Goal: Find specific page/section: Find specific page/section

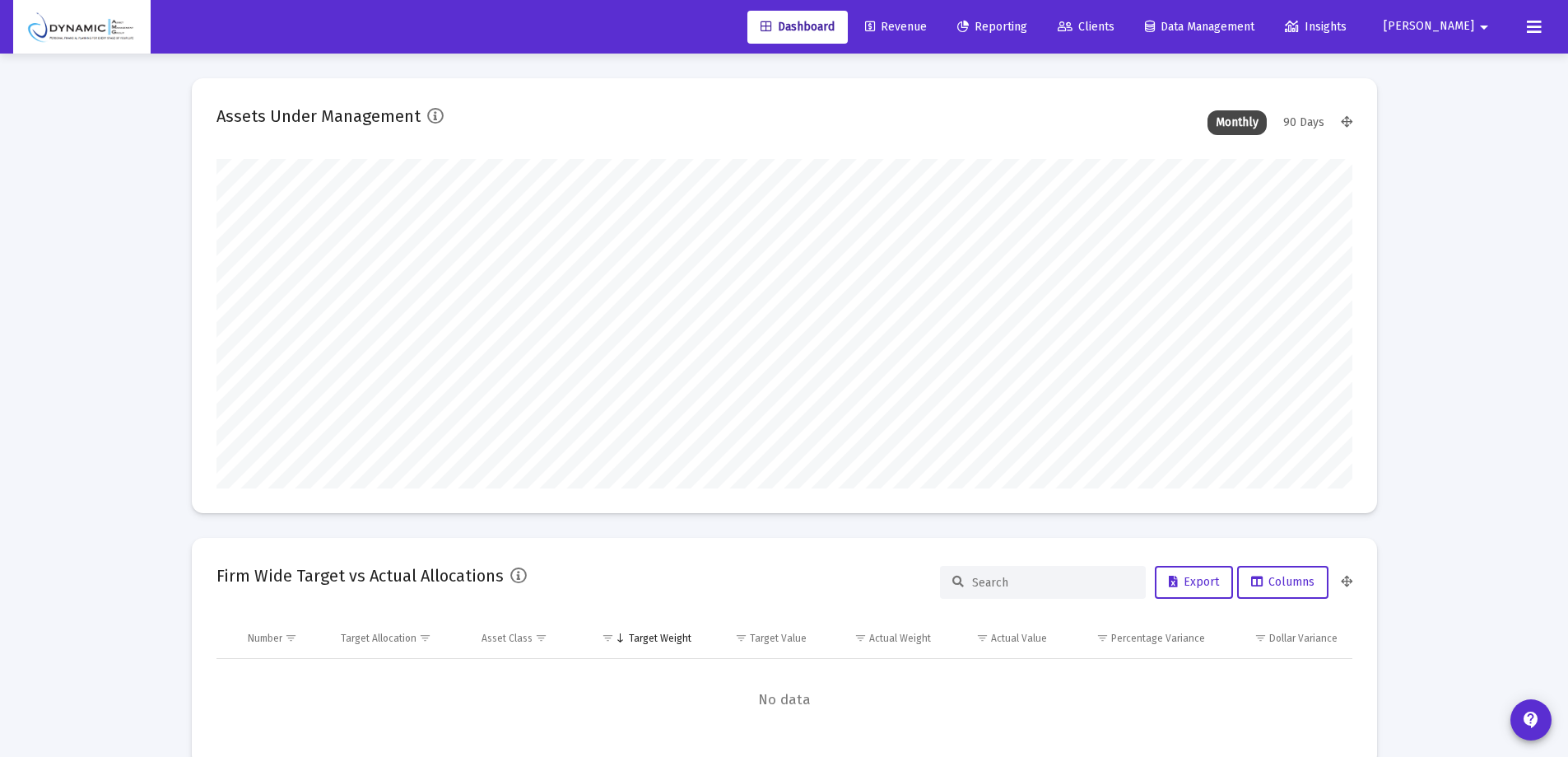
scroll to position [330, 611]
type input "[DATE]"
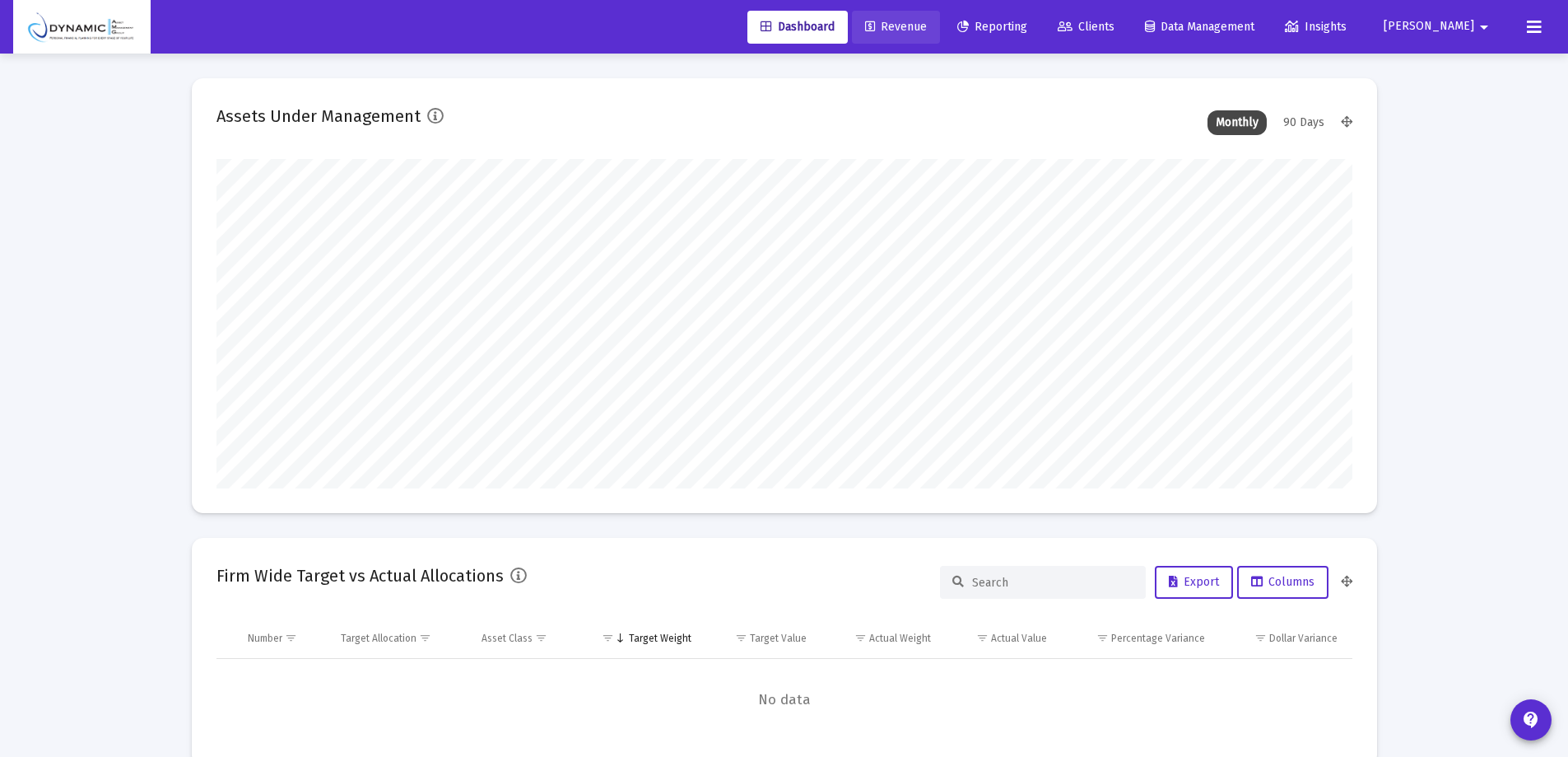
click at [927, 28] on span "Revenue" at bounding box center [896, 27] width 62 height 14
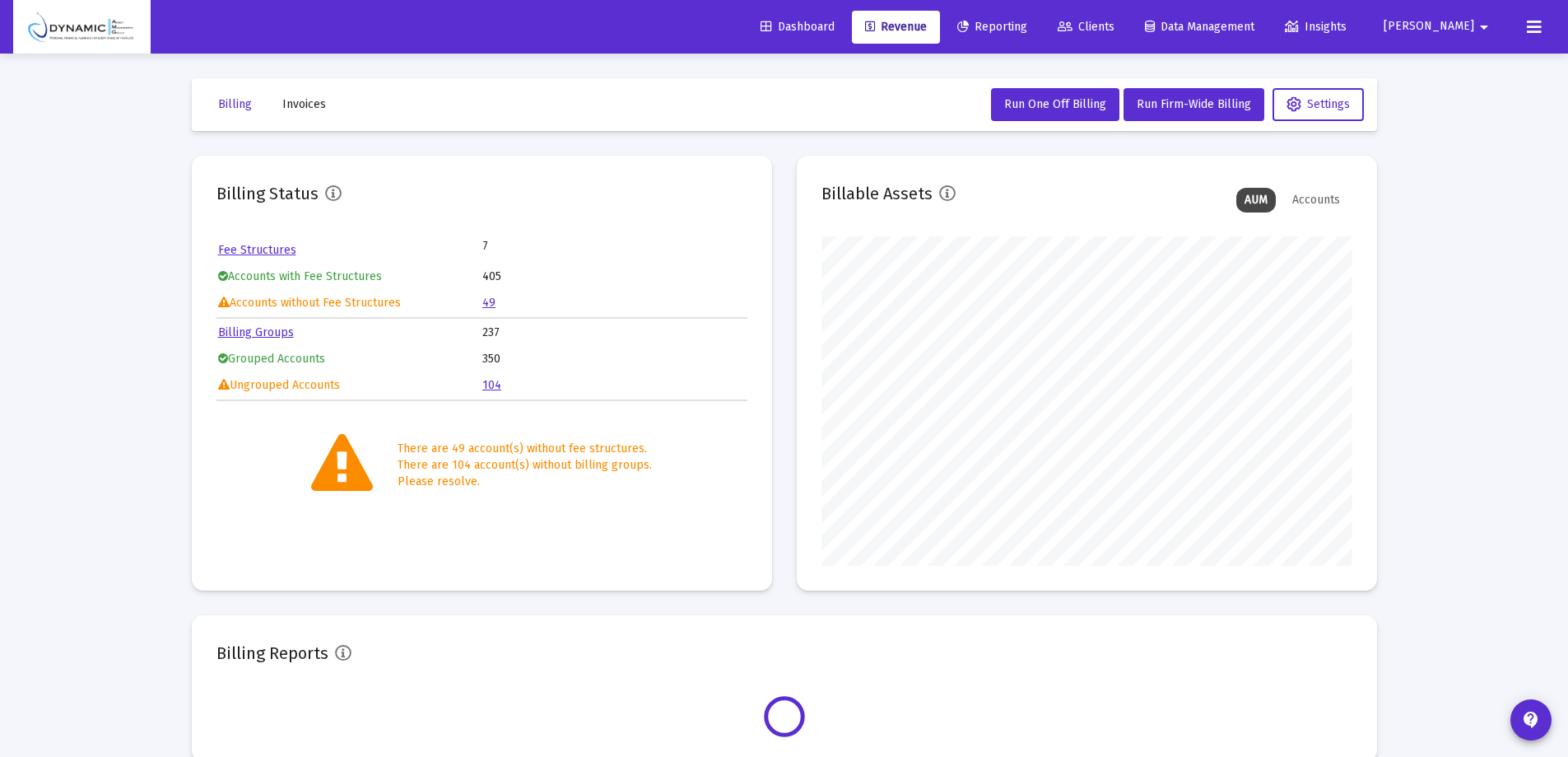
scroll to position [330, 531]
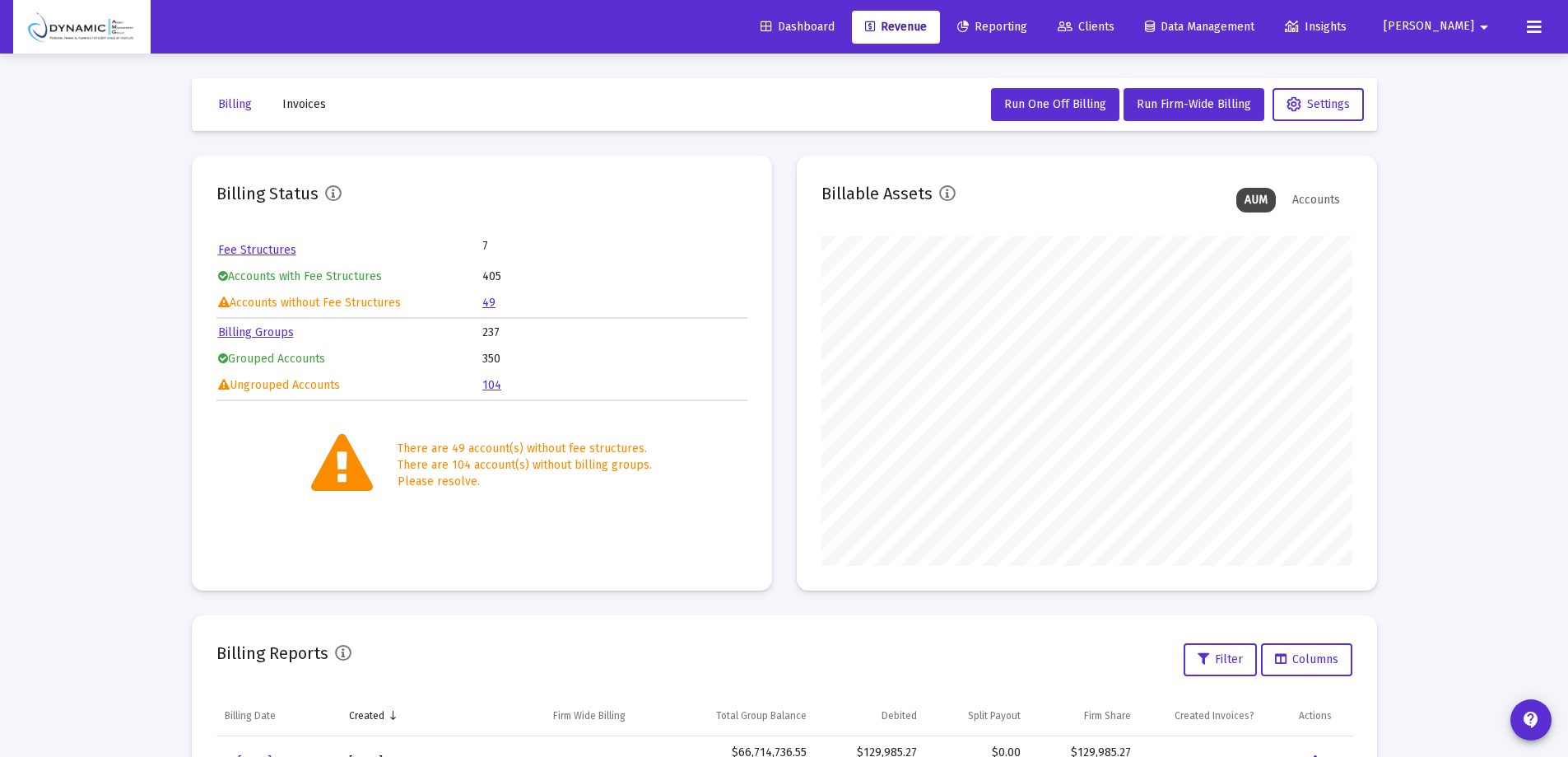
click at [485, 305] on link "49" at bounding box center [488, 302] width 13 height 14
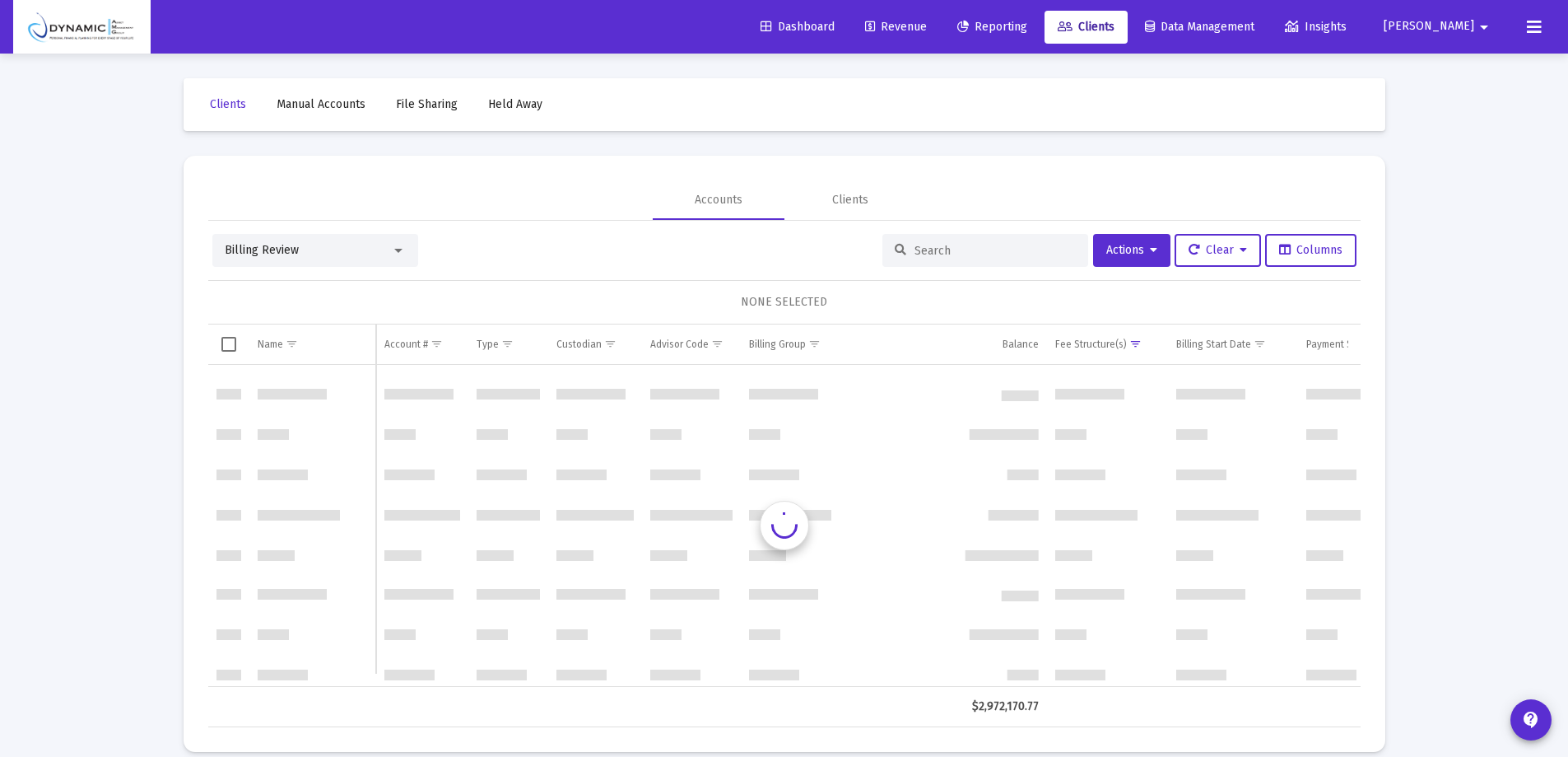
scroll to position [1647, 0]
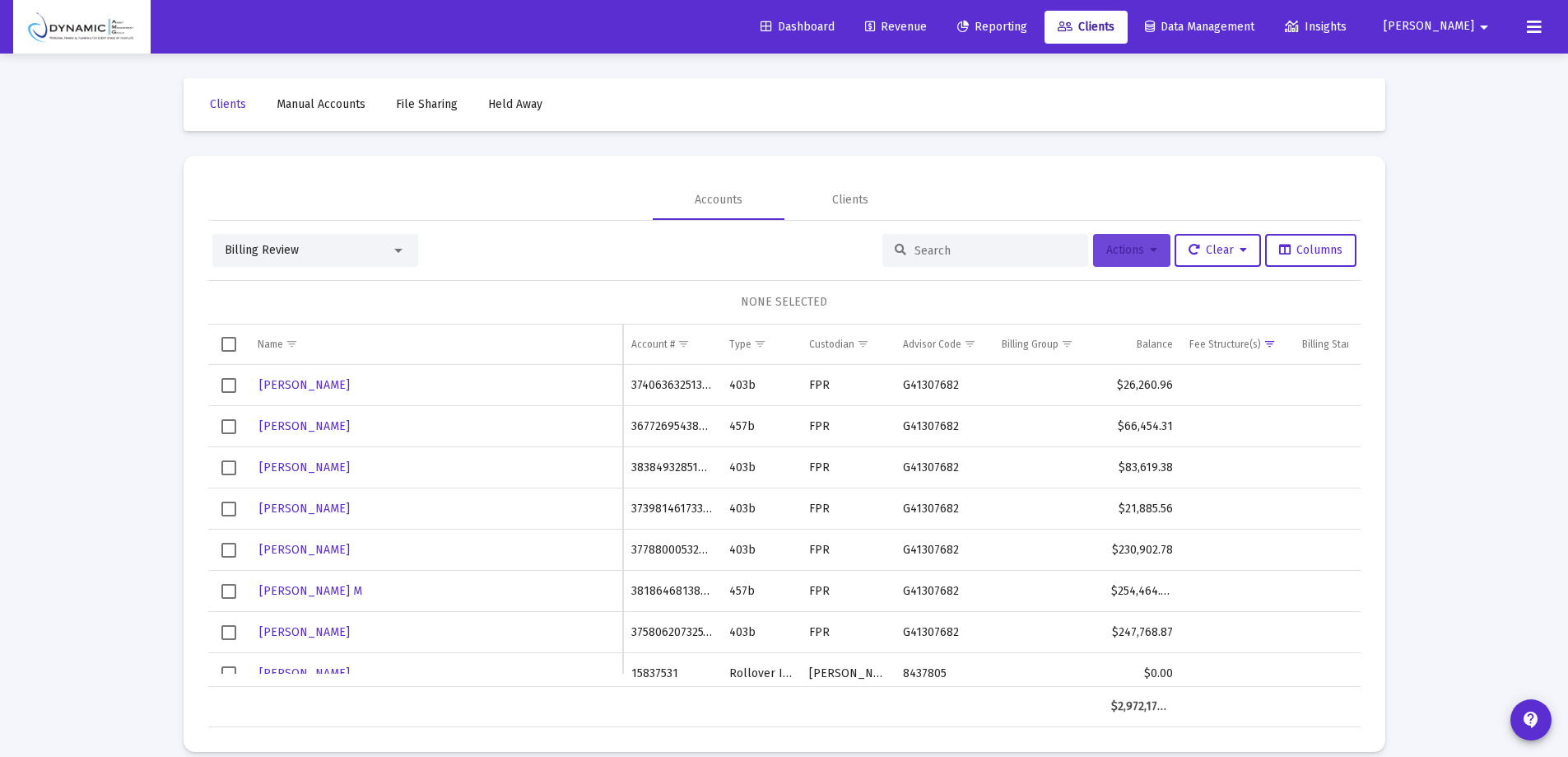
click at [1136, 262] on button "Actions" at bounding box center [1132, 250] width 78 height 32
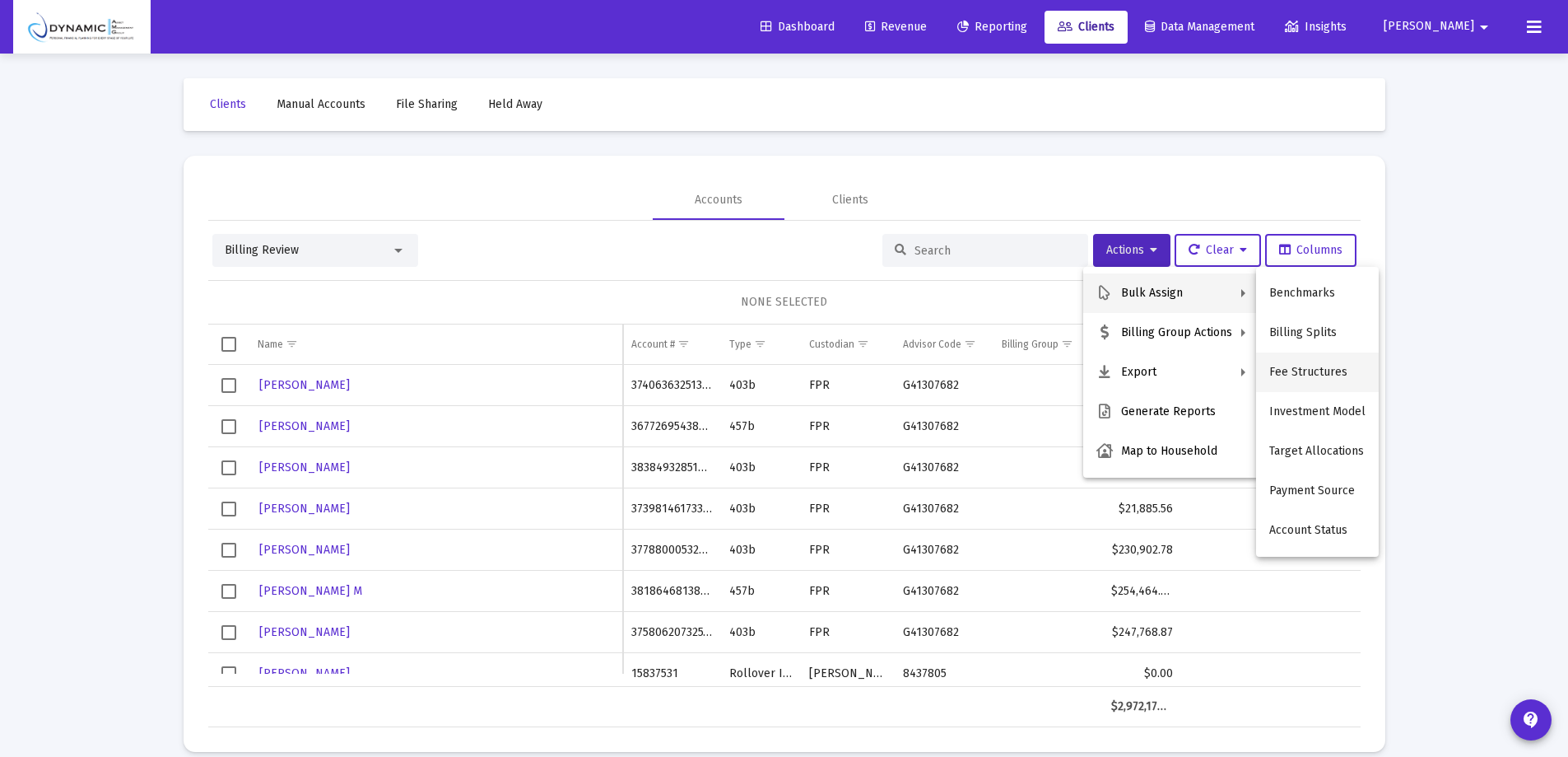
click at [1335, 370] on button "Fee Structures" at bounding box center [1317, 372] width 123 height 39
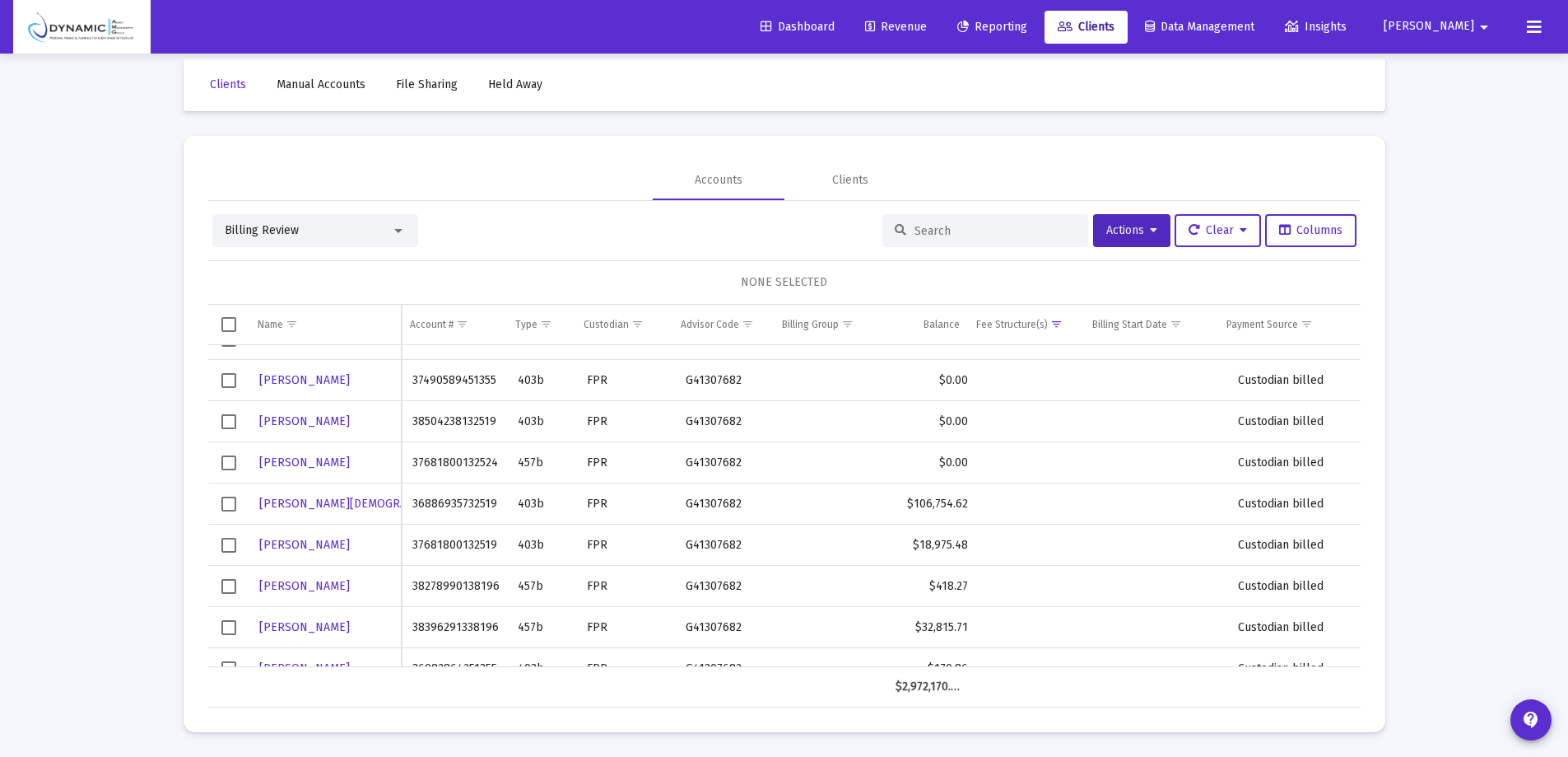
scroll to position [556, 0]
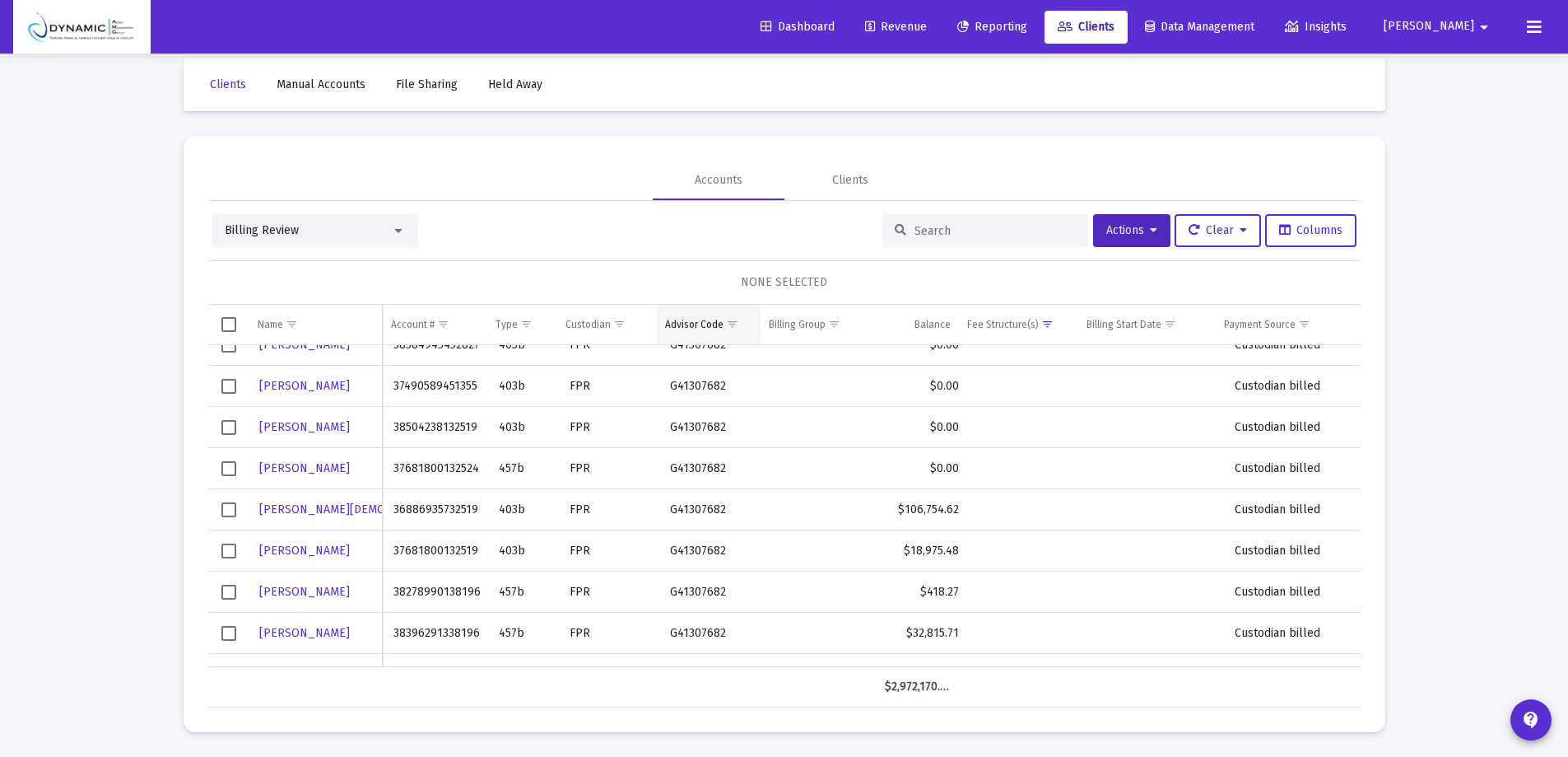
click at [699, 319] on div "Advisor Code" at bounding box center [694, 324] width 58 height 13
click at [736, 327] on span "Show filter options for column 'Advisor Code'" at bounding box center [732, 324] width 13 height 13
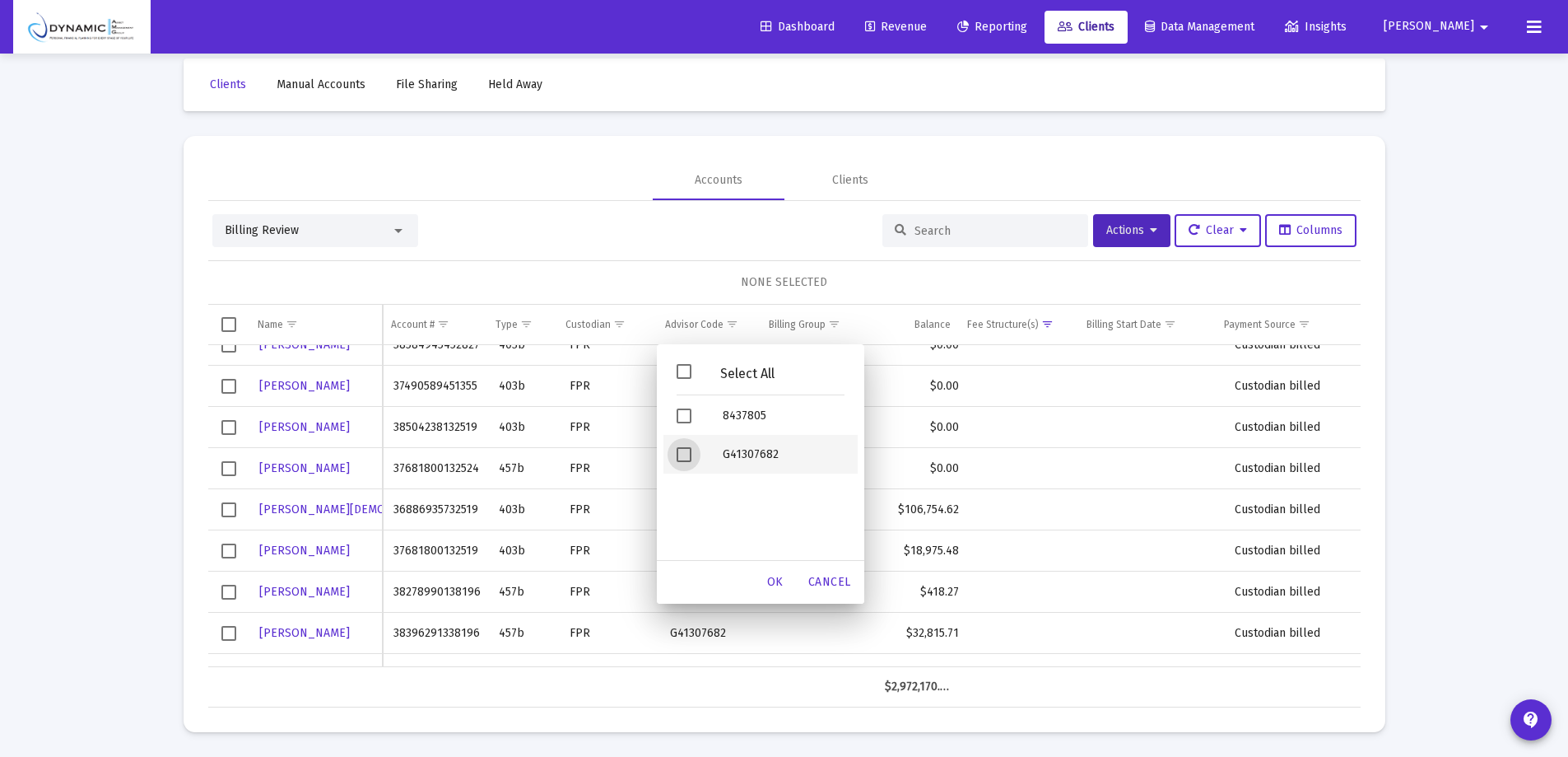
click at [692, 453] on div "Filter options" at bounding box center [686, 454] width 46 height 38
click at [773, 582] on span "OK" at bounding box center [775, 582] width 17 height 14
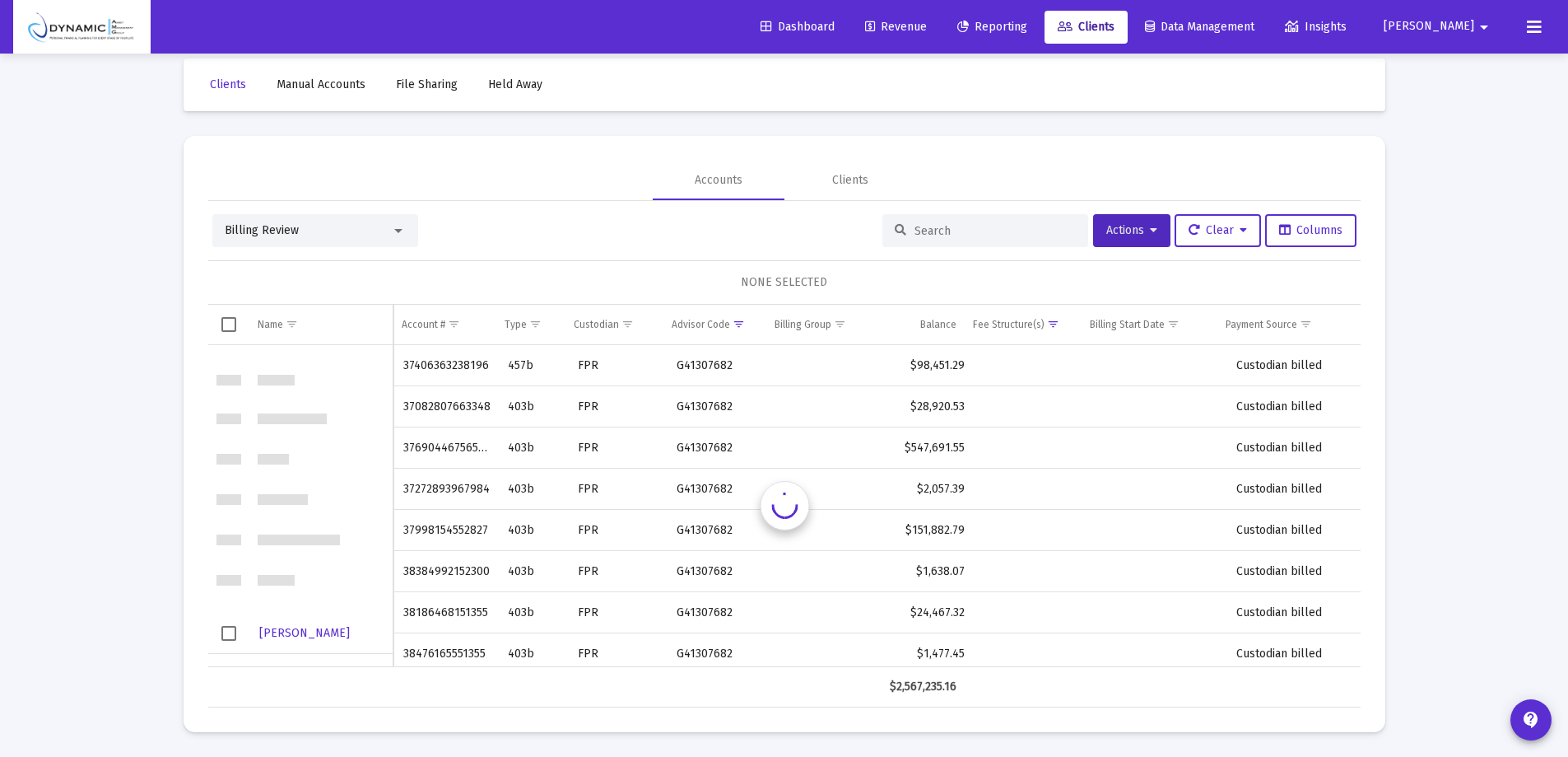
scroll to position [823, 0]
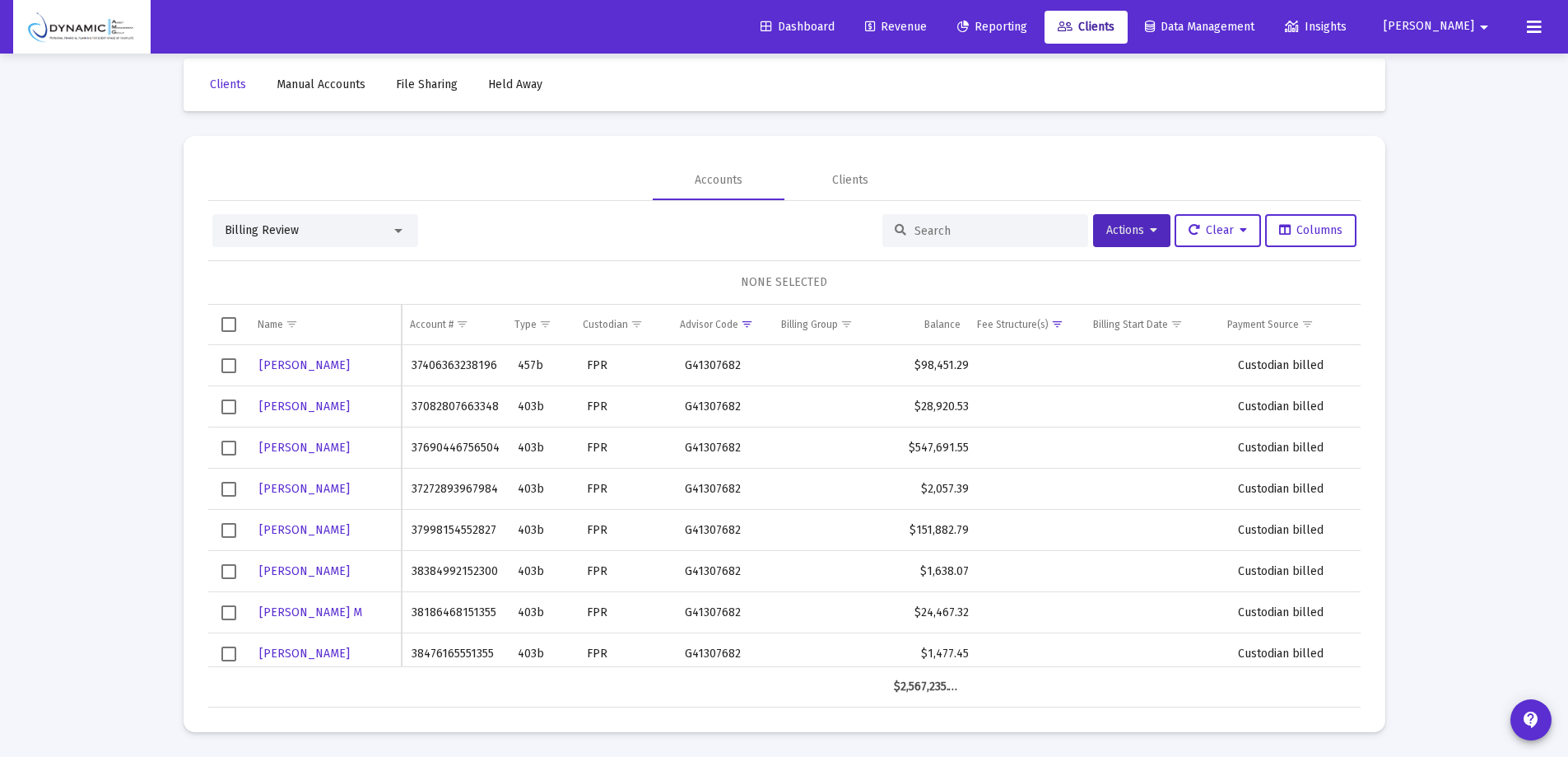
click at [233, 322] on span "Select all" at bounding box center [228, 324] width 15 height 15
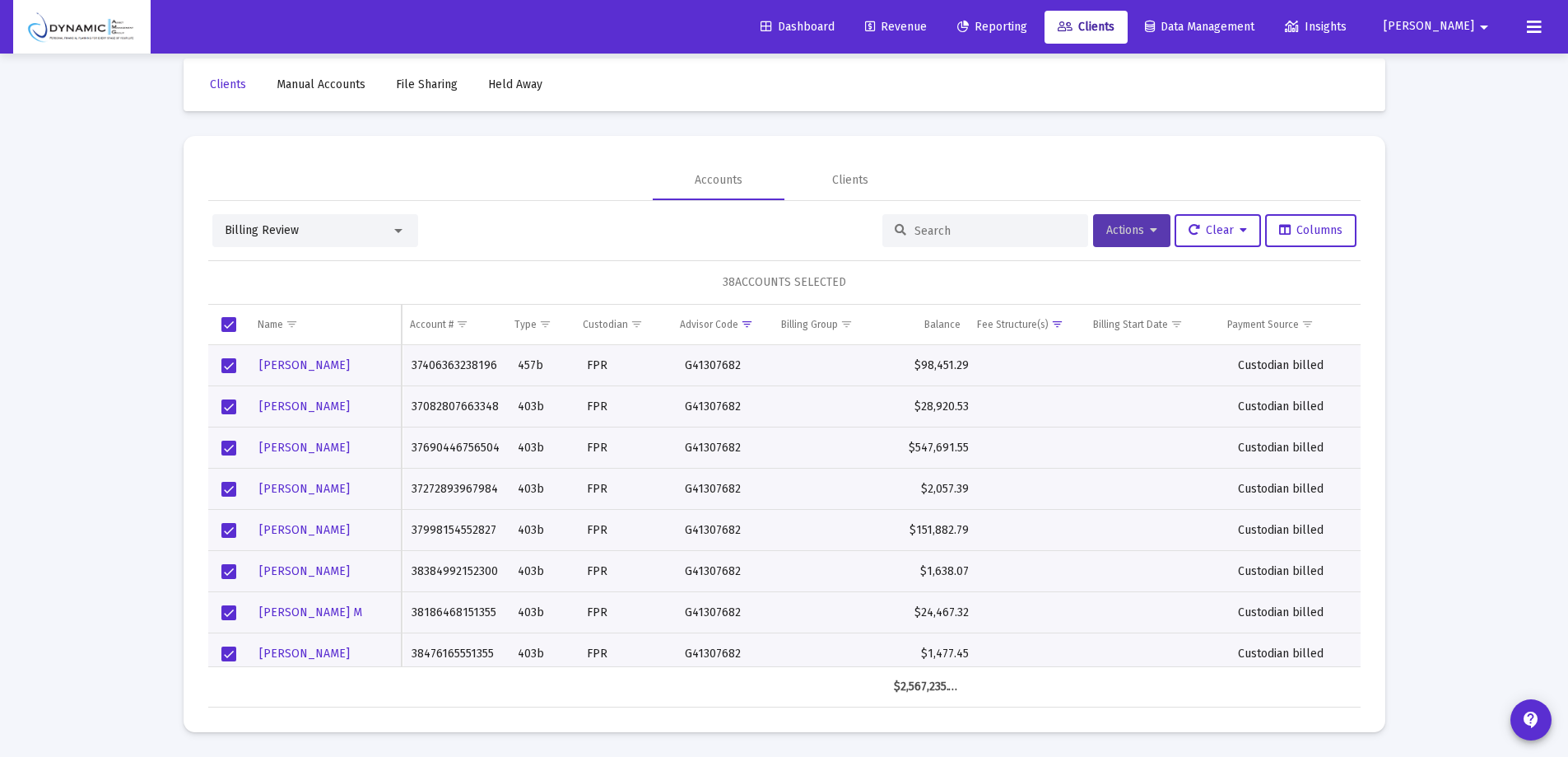
click at [1120, 238] on button "Actions" at bounding box center [1132, 229] width 78 height 32
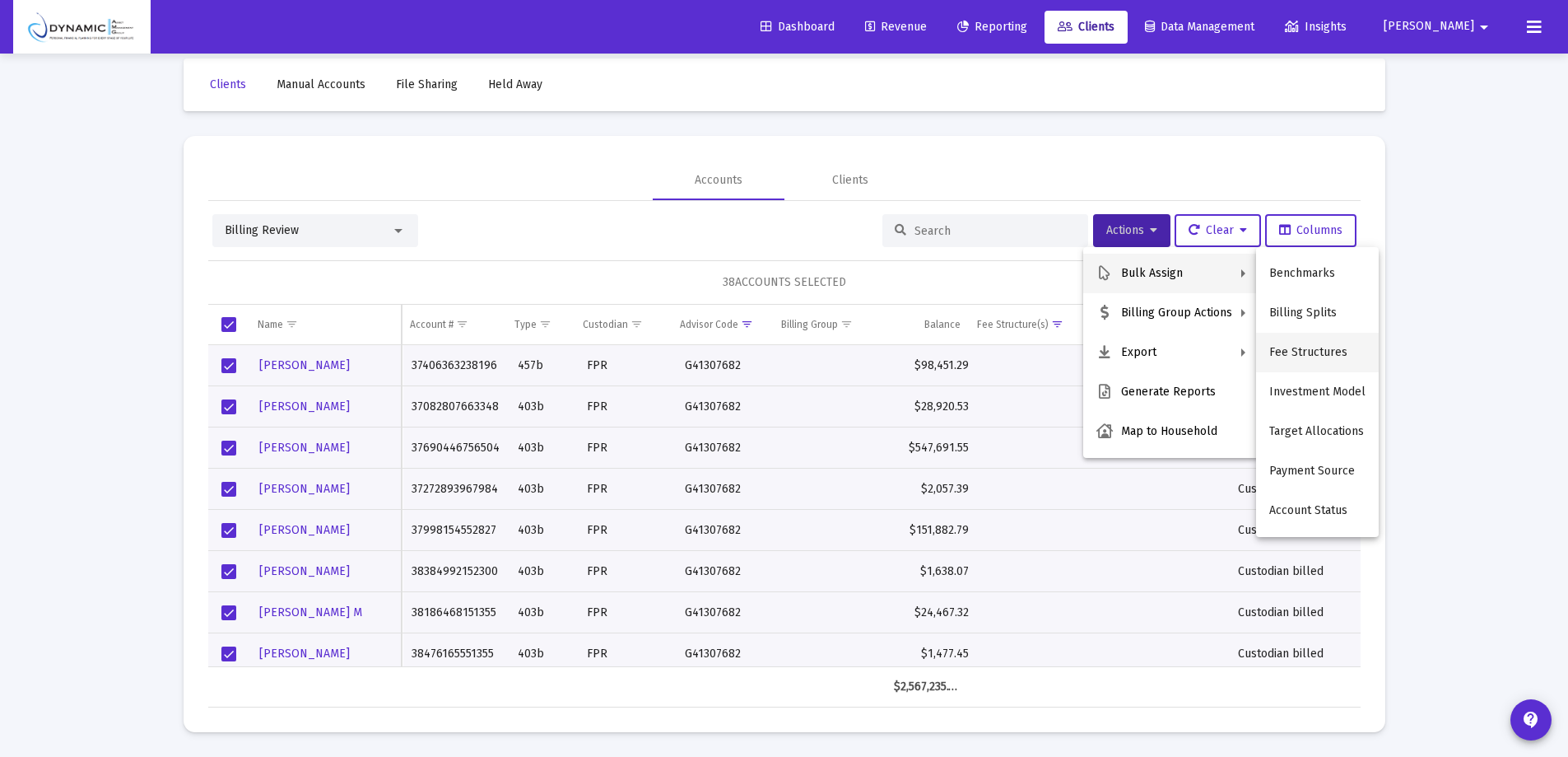
click at [1310, 347] on button "Fee Structures" at bounding box center [1317, 352] width 123 height 39
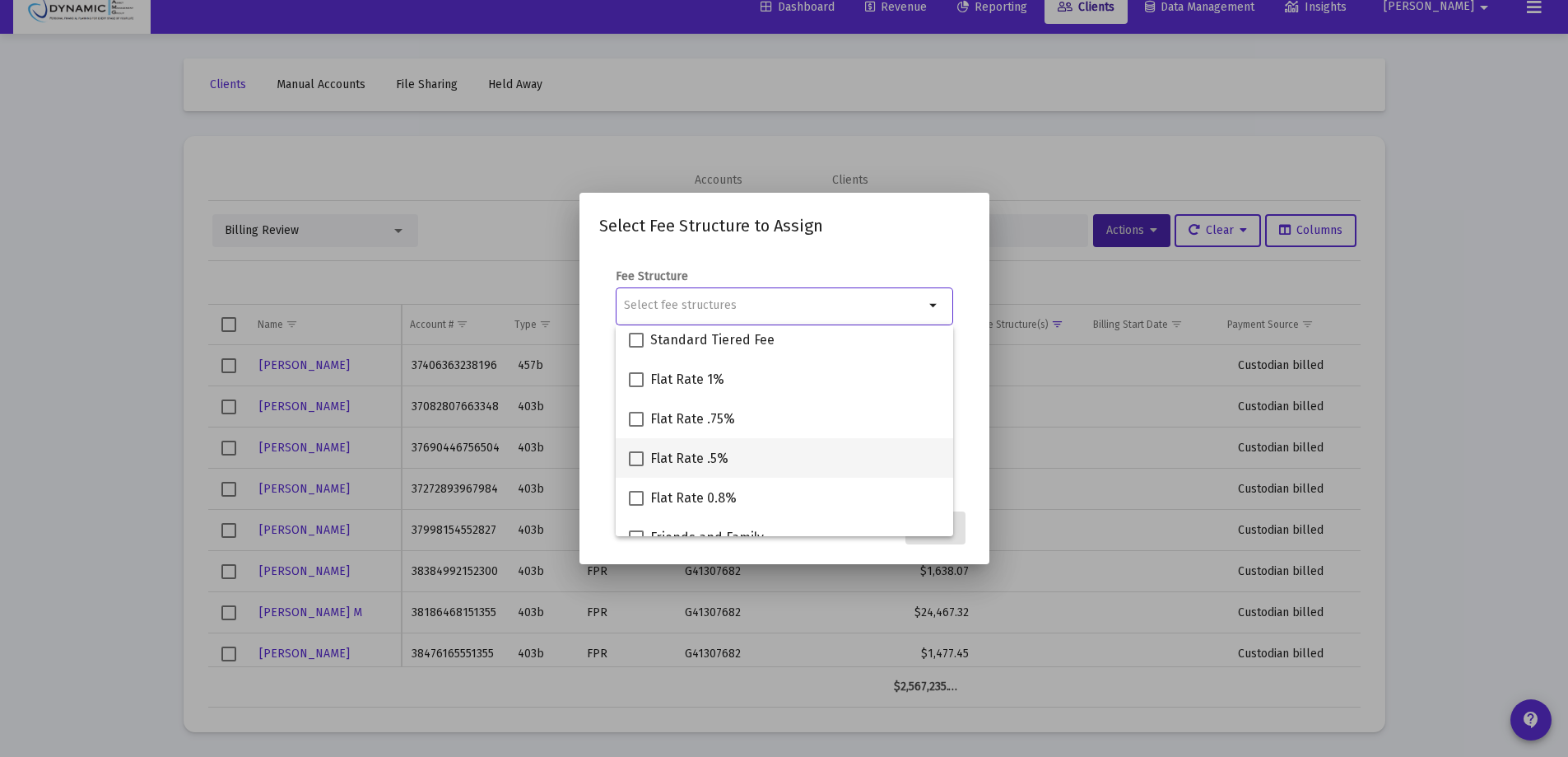
scroll to position [0, 0]
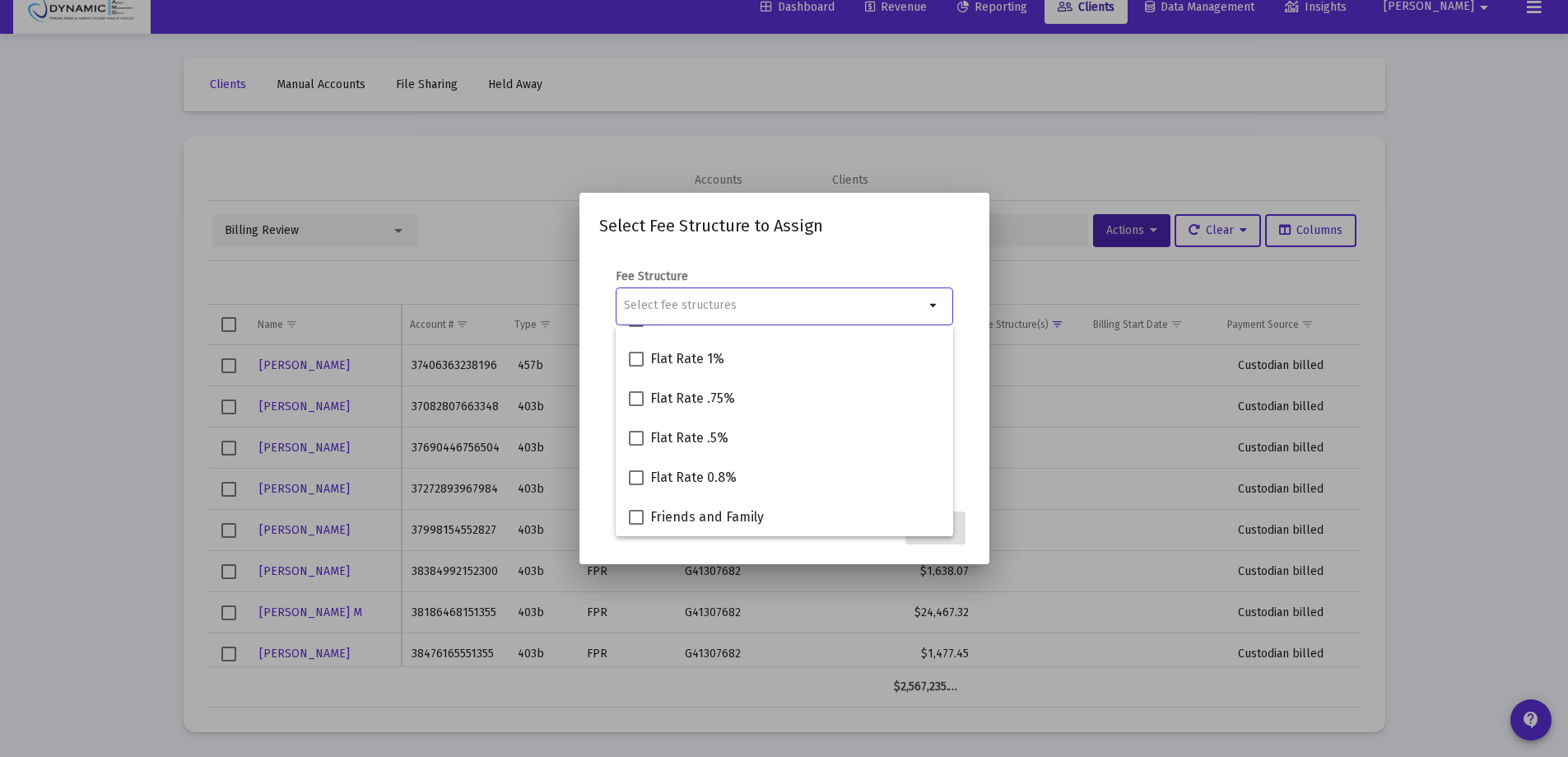
click at [894, 128] on div at bounding box center [784, 378] width 1568 height 757
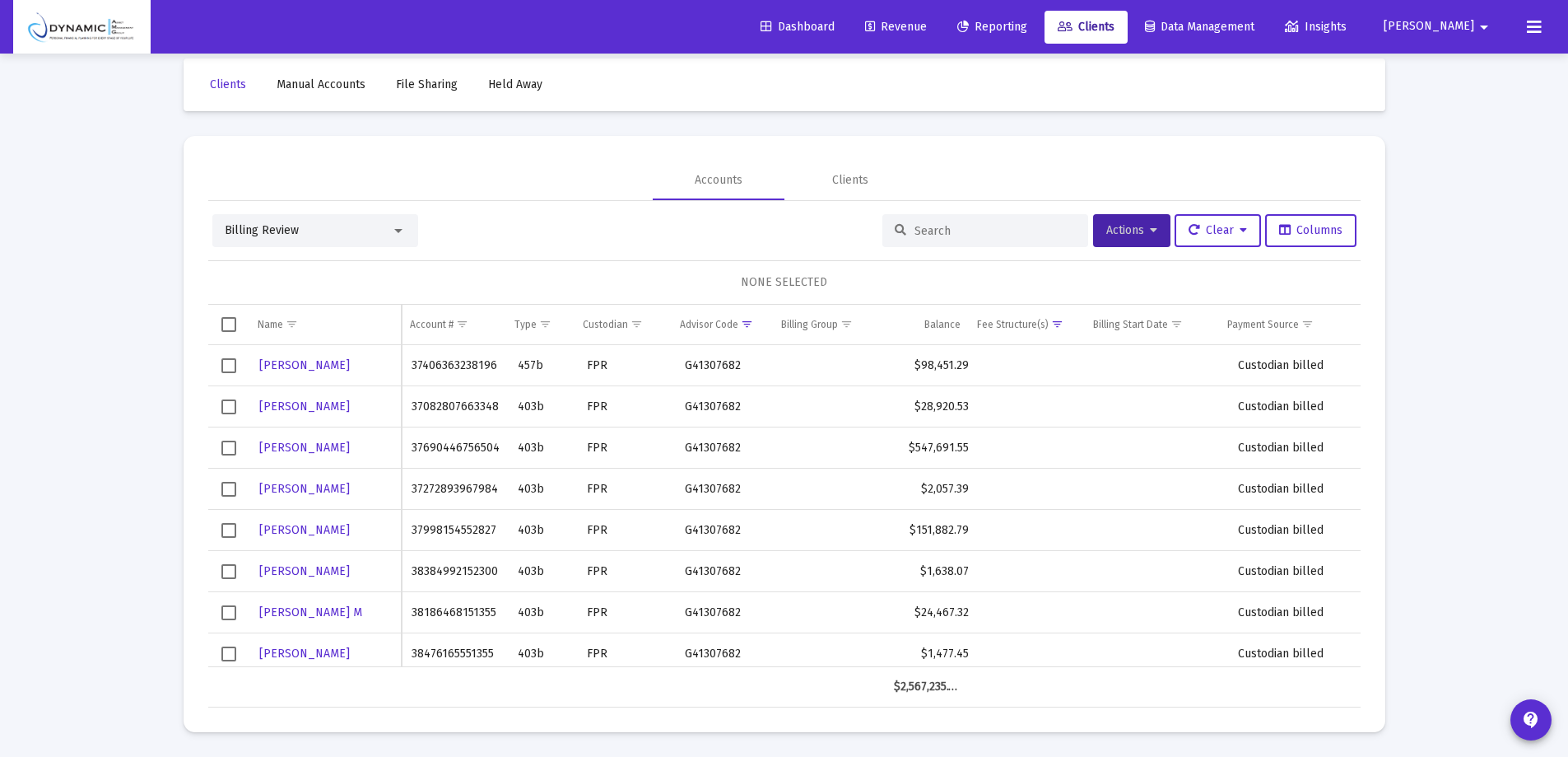
click at [940, 16] on link "Revenue" at bounding box center [896, 27] width 88 height 32
